Goal: Navigation & Orientation: Find specific page/section

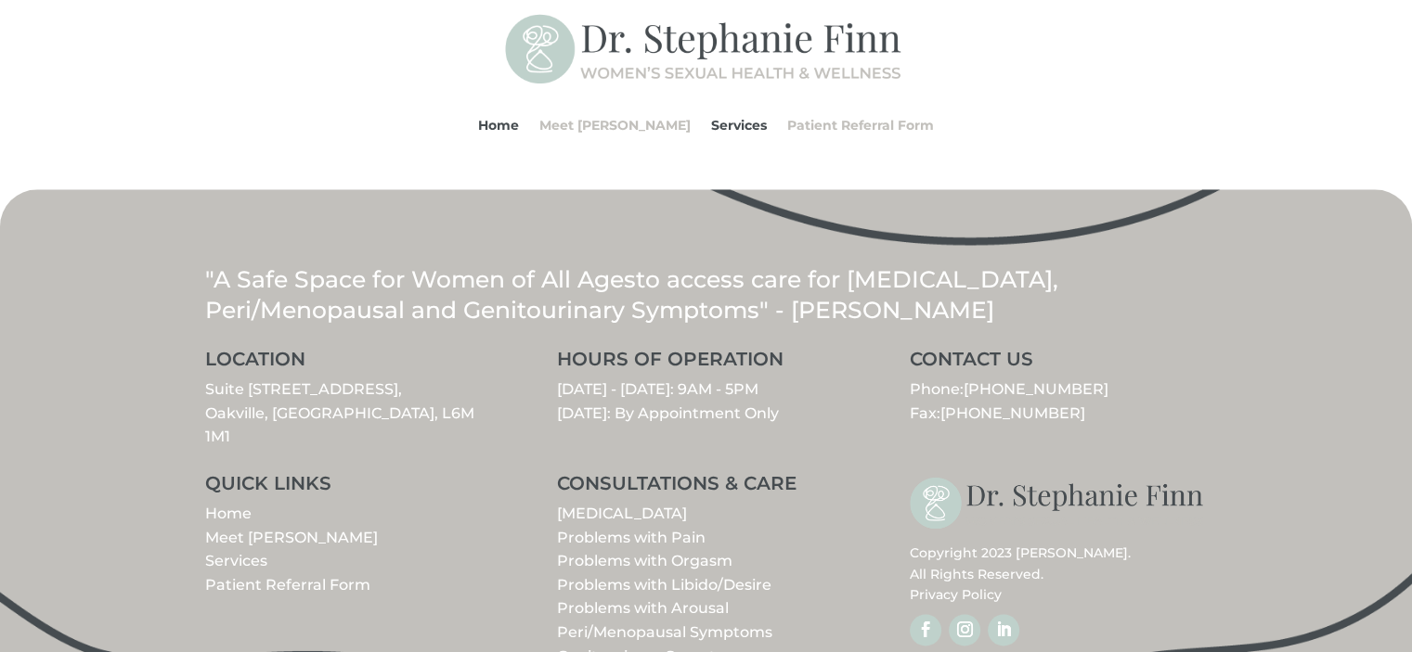
scroll to position [2228, 0]
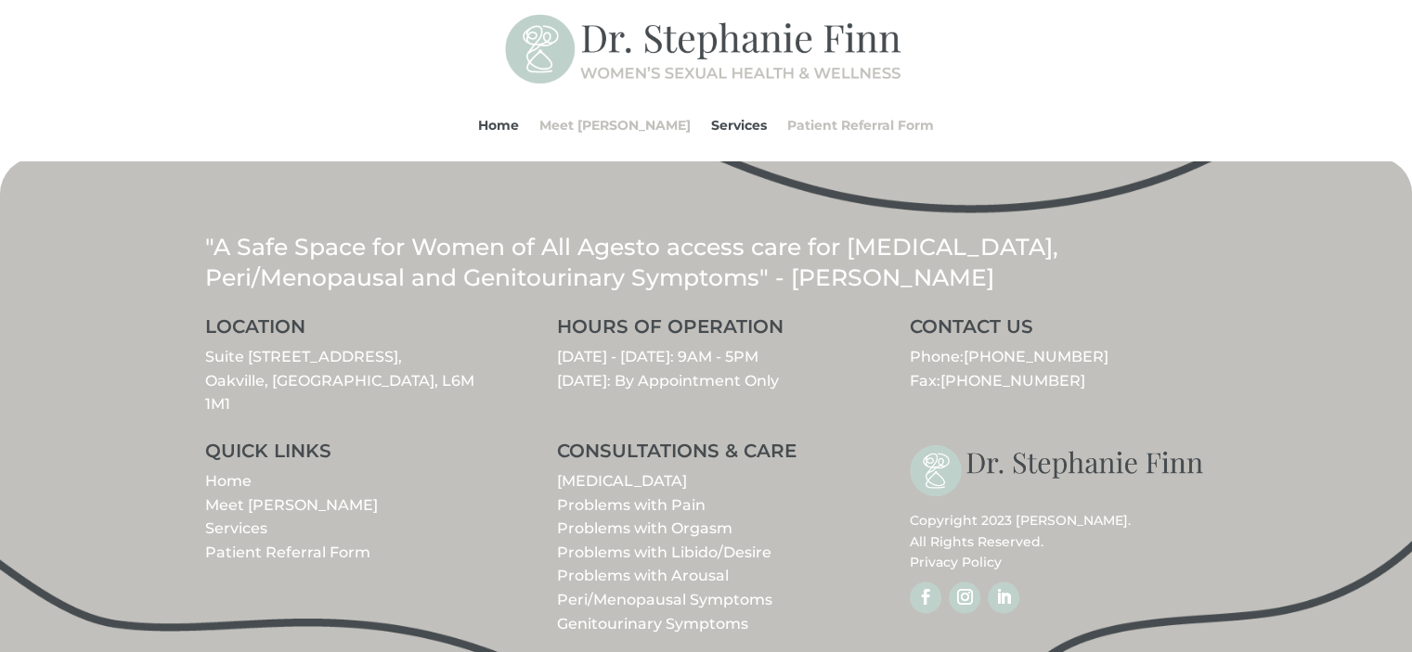
click at [590, 591] on link "Peri/Menopausal Symptoms" at bounding box center [664, 600] width 215 height 18
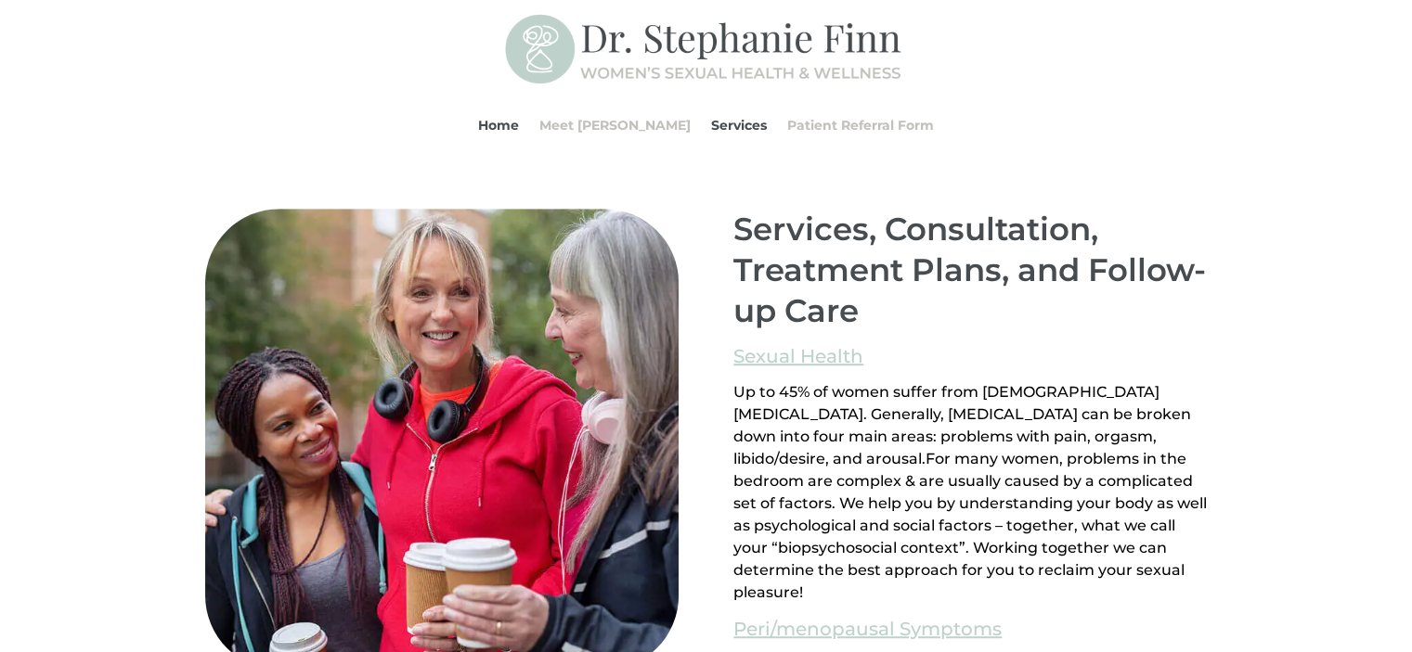
scroll to position [1243, 0]
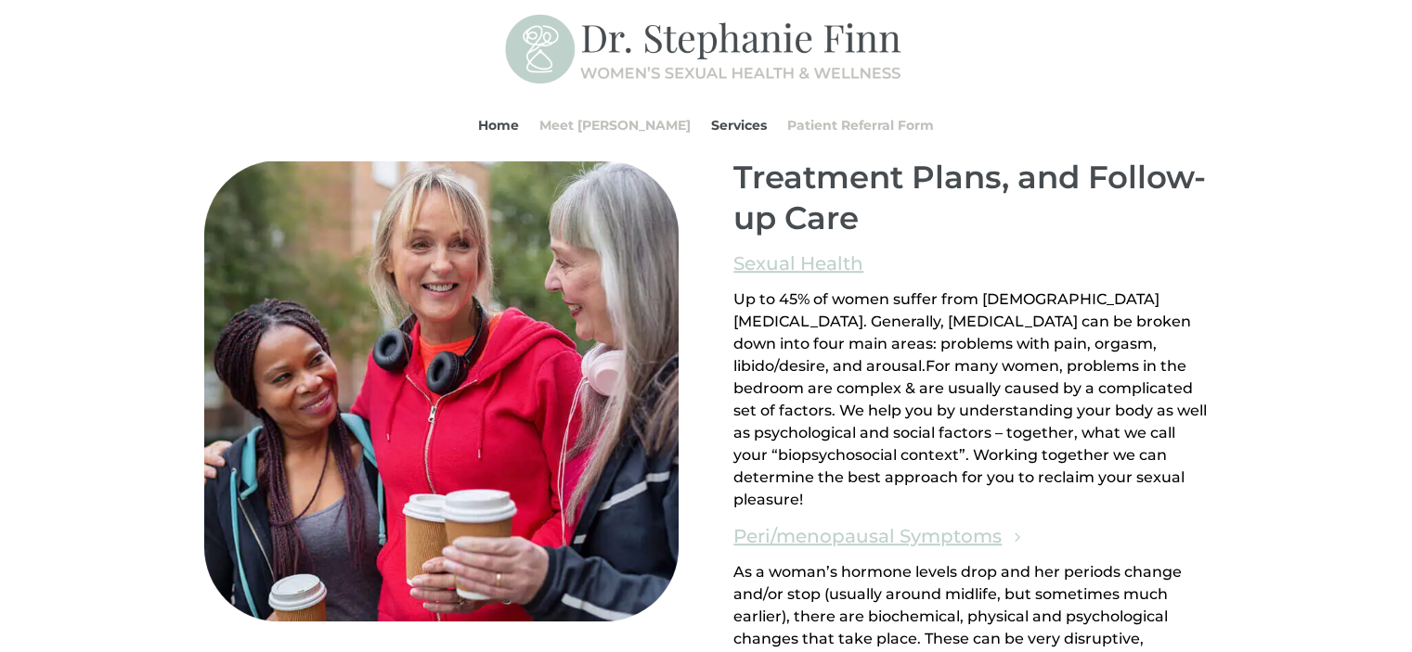
click at [849, 535] on link "Peri/menopausal Symptoms" at bounding box center [867, 537] width 268 height 32
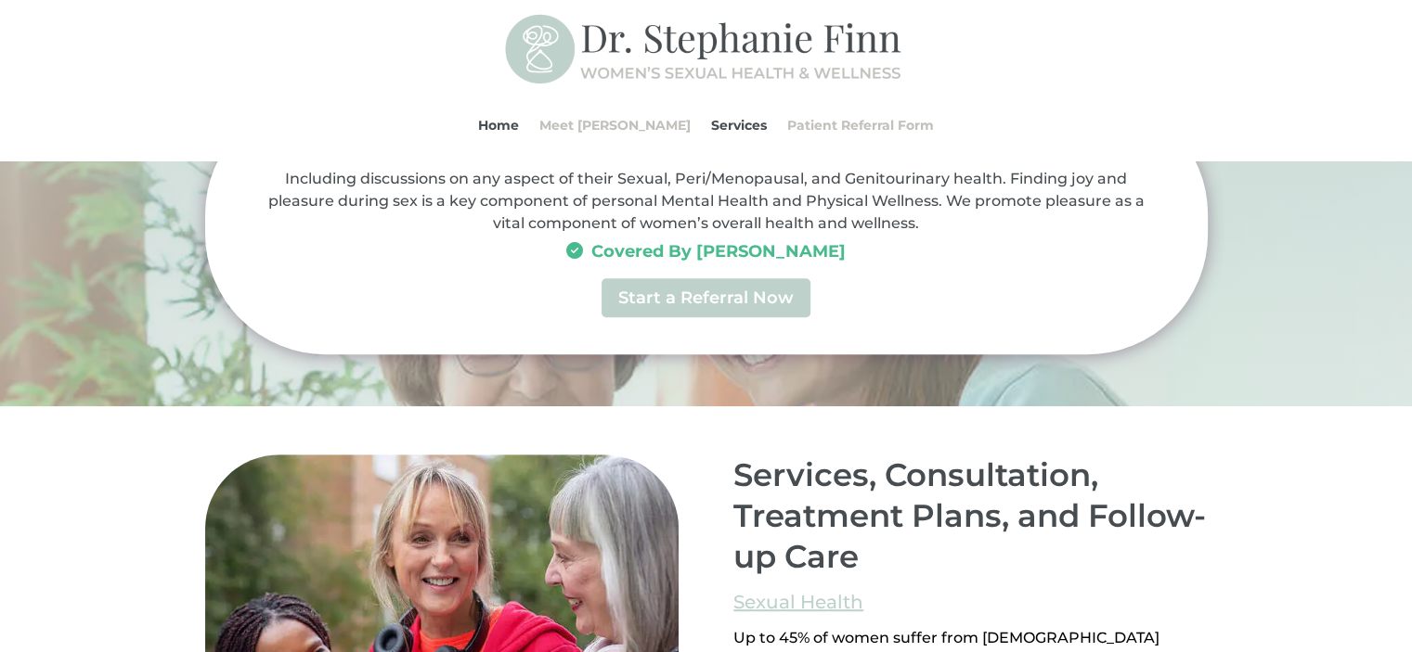
scroll to position [464, 0]
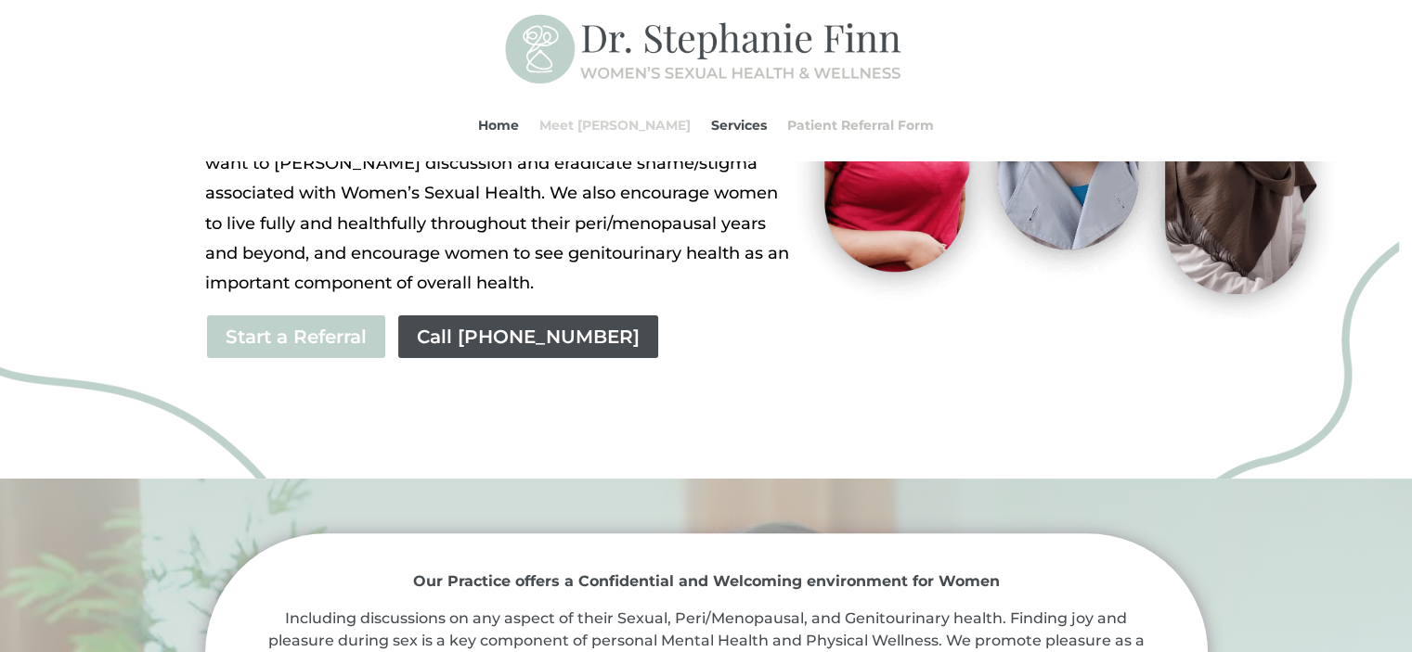
click at [590, 123] on link "Meet [PERSON_NAME]" at bounding box center [614, 125] width 151 height 71
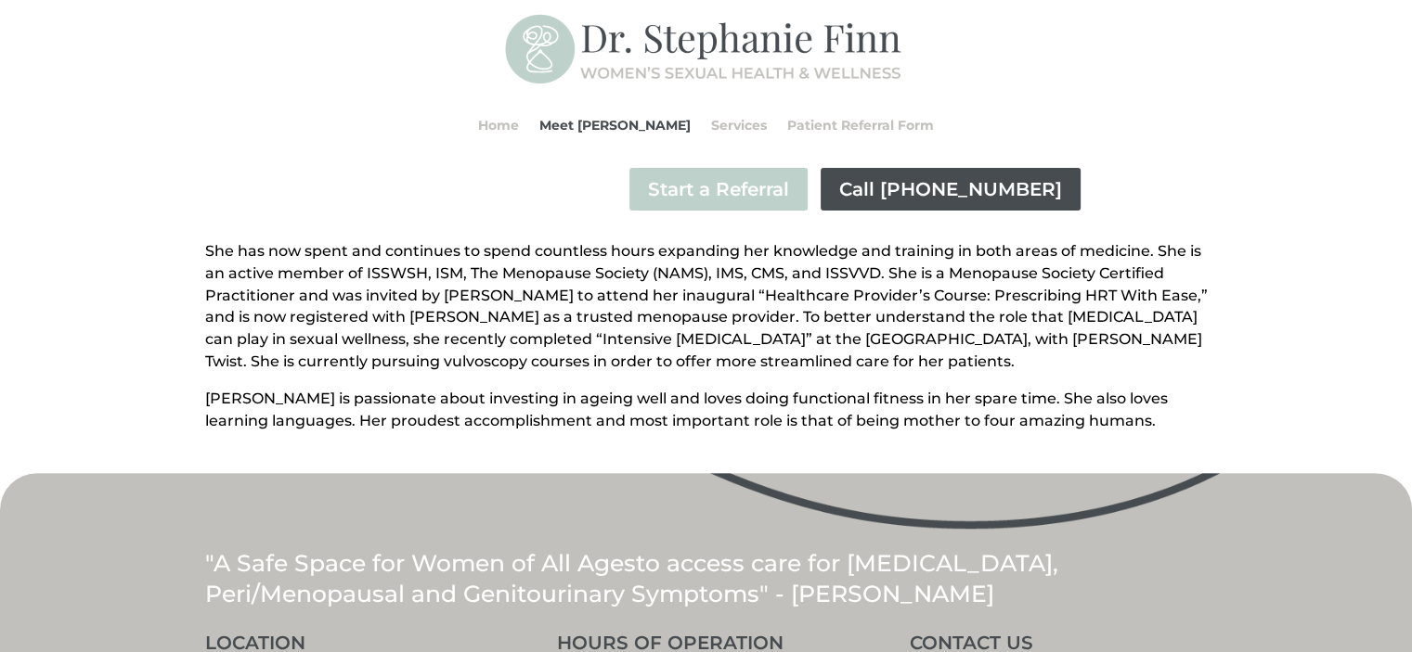
scroll to position [535, 0]
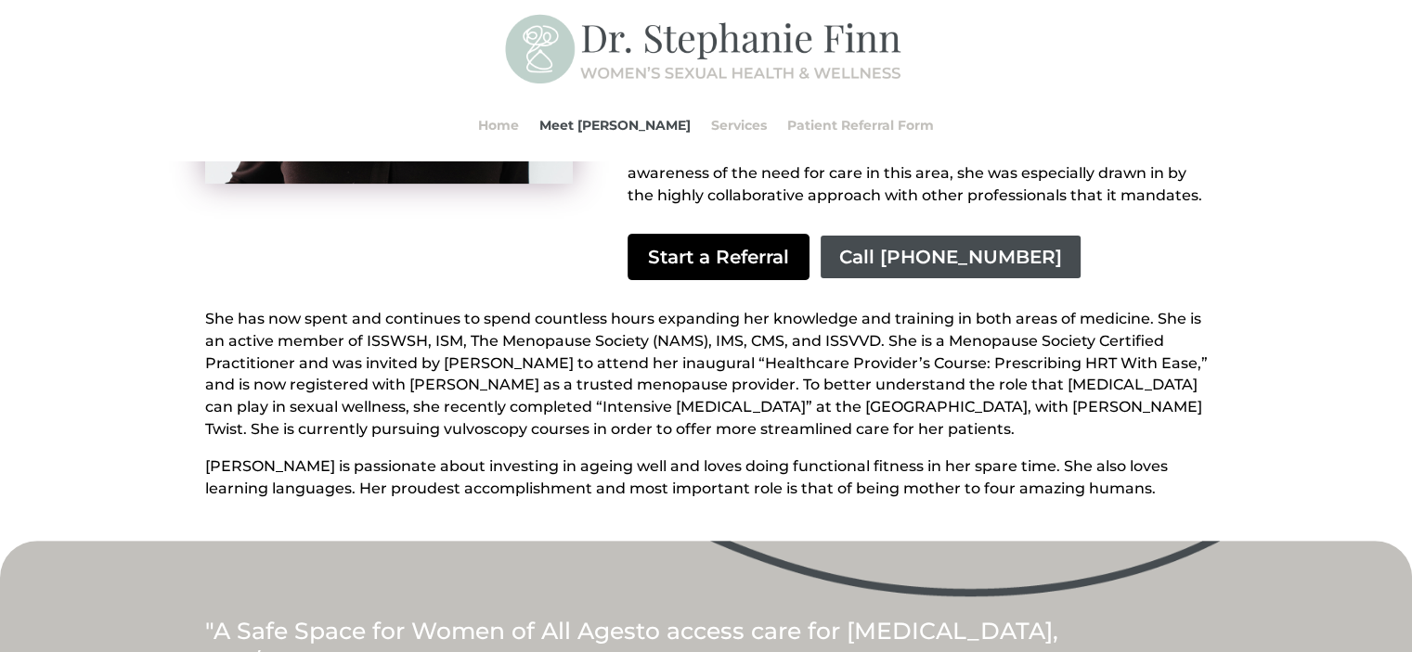
click at [682, 236] on link "Start a Referral" at bounding box center [718, 257] width 182 height 46
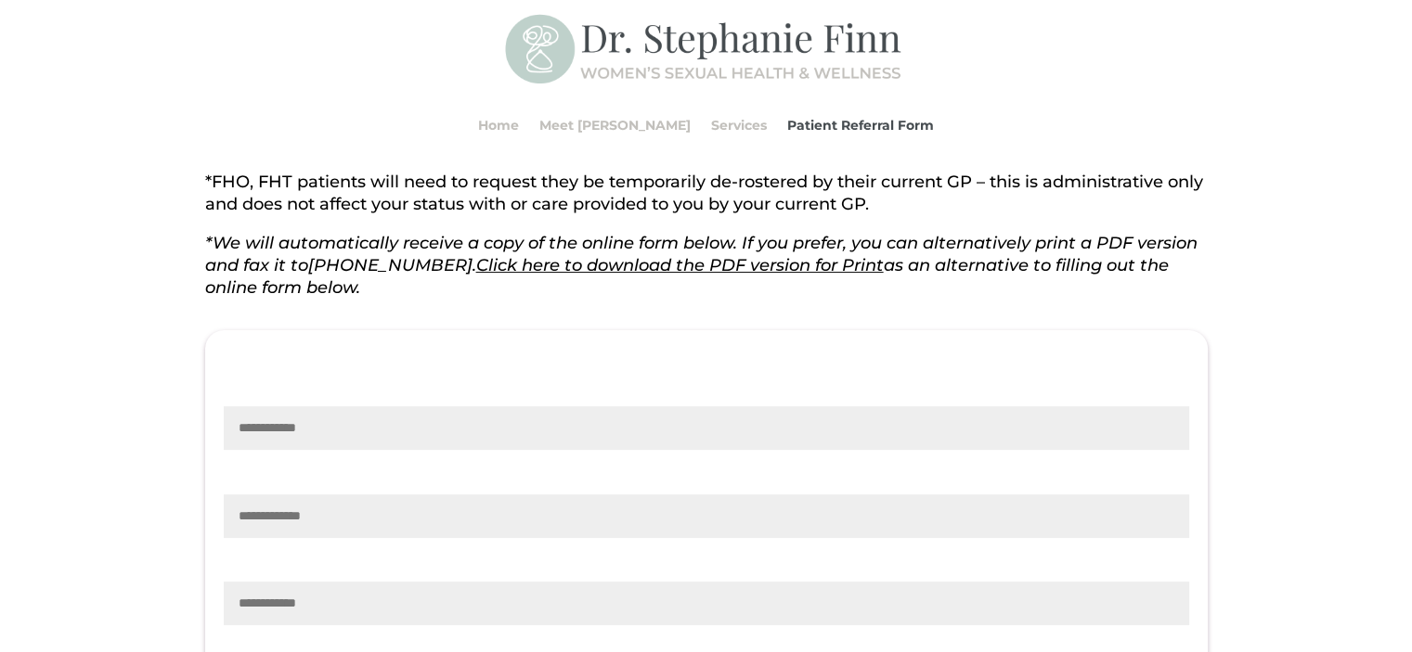
scroll to position [93, 0]
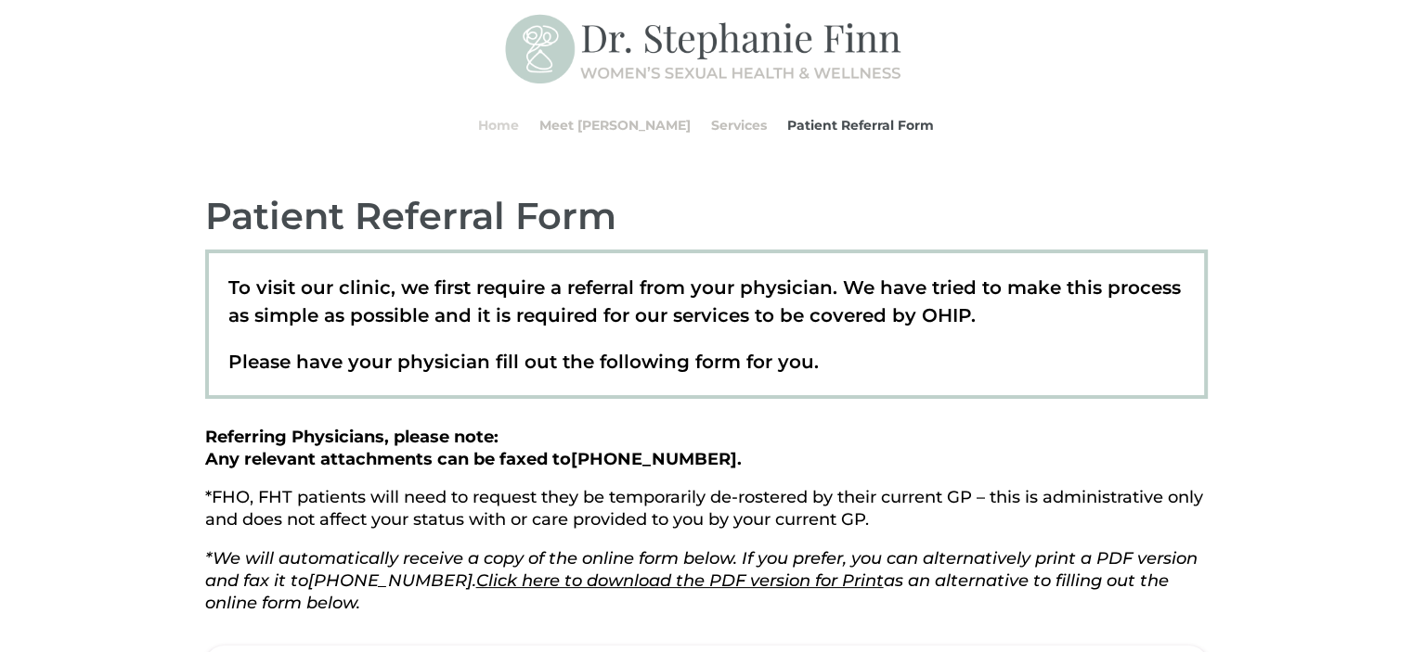
click at [519, 121] on link "Home" at bounding box center [498, 125] width 41 height 71
